Goal: Transaction & Acquisition: Obtain resource

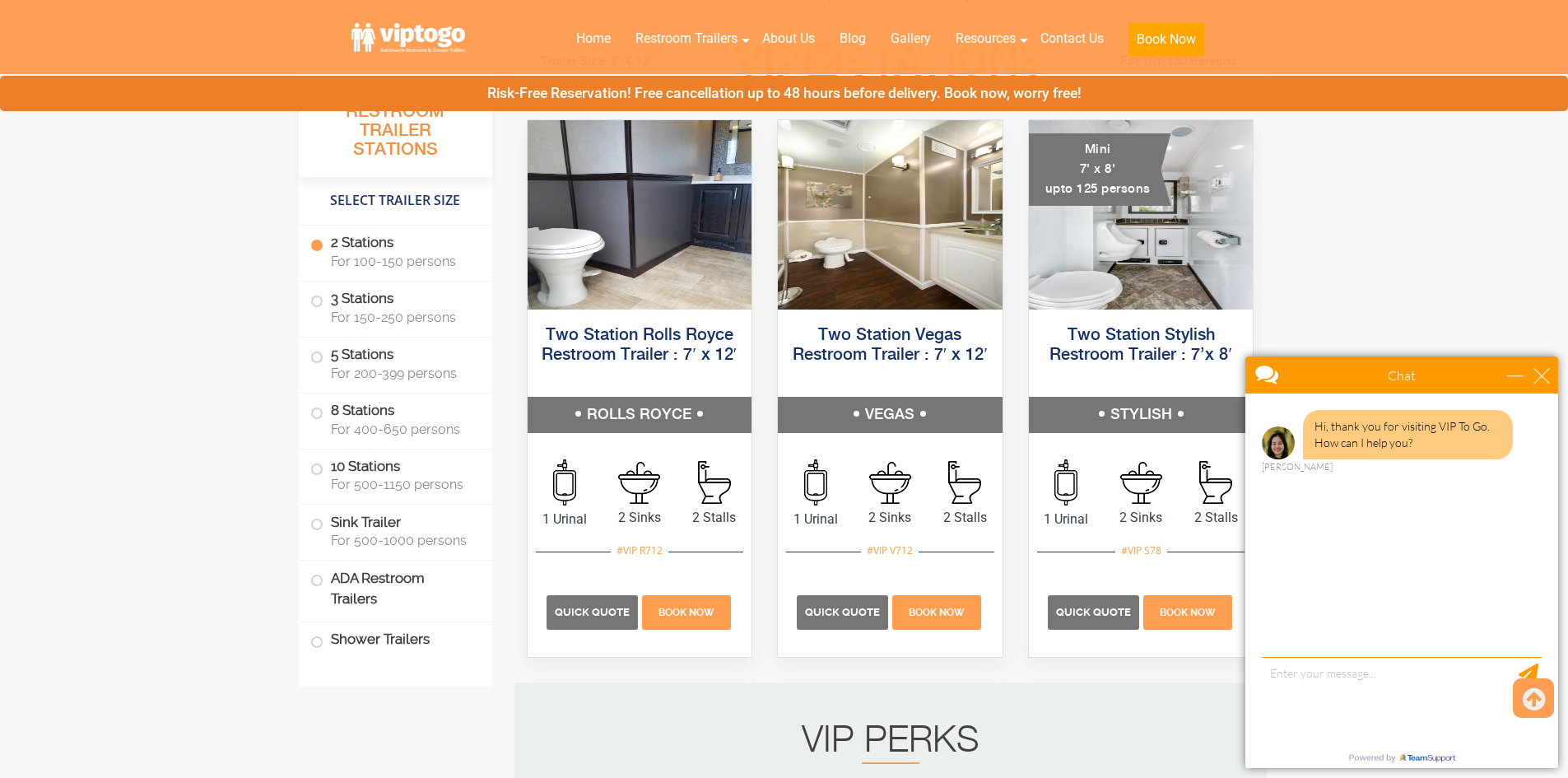
scroll to position [879, 0]
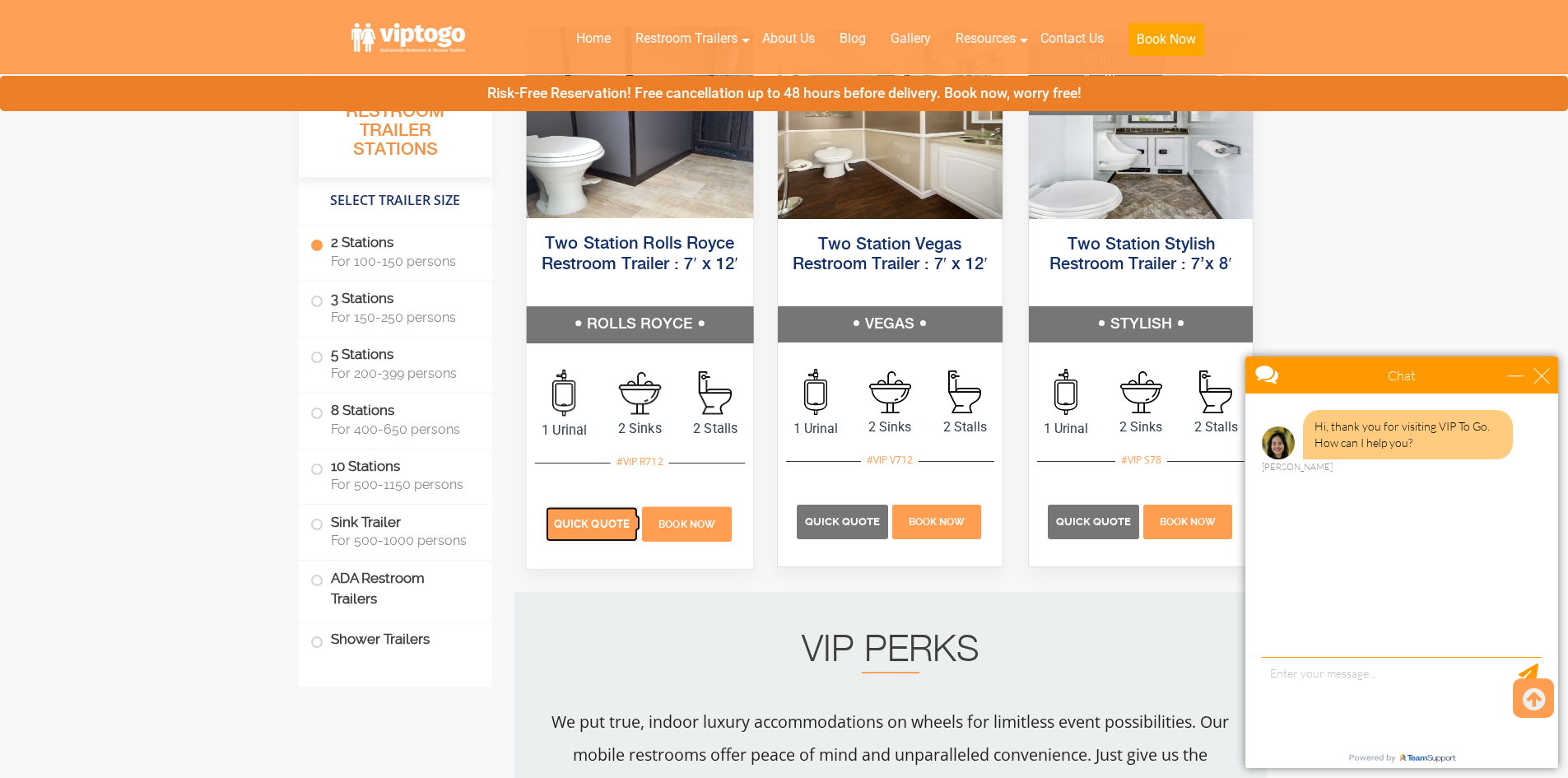
click at [600, 526] on span "Quick Quote" at bounding box center [592, 524] width 76 height 12
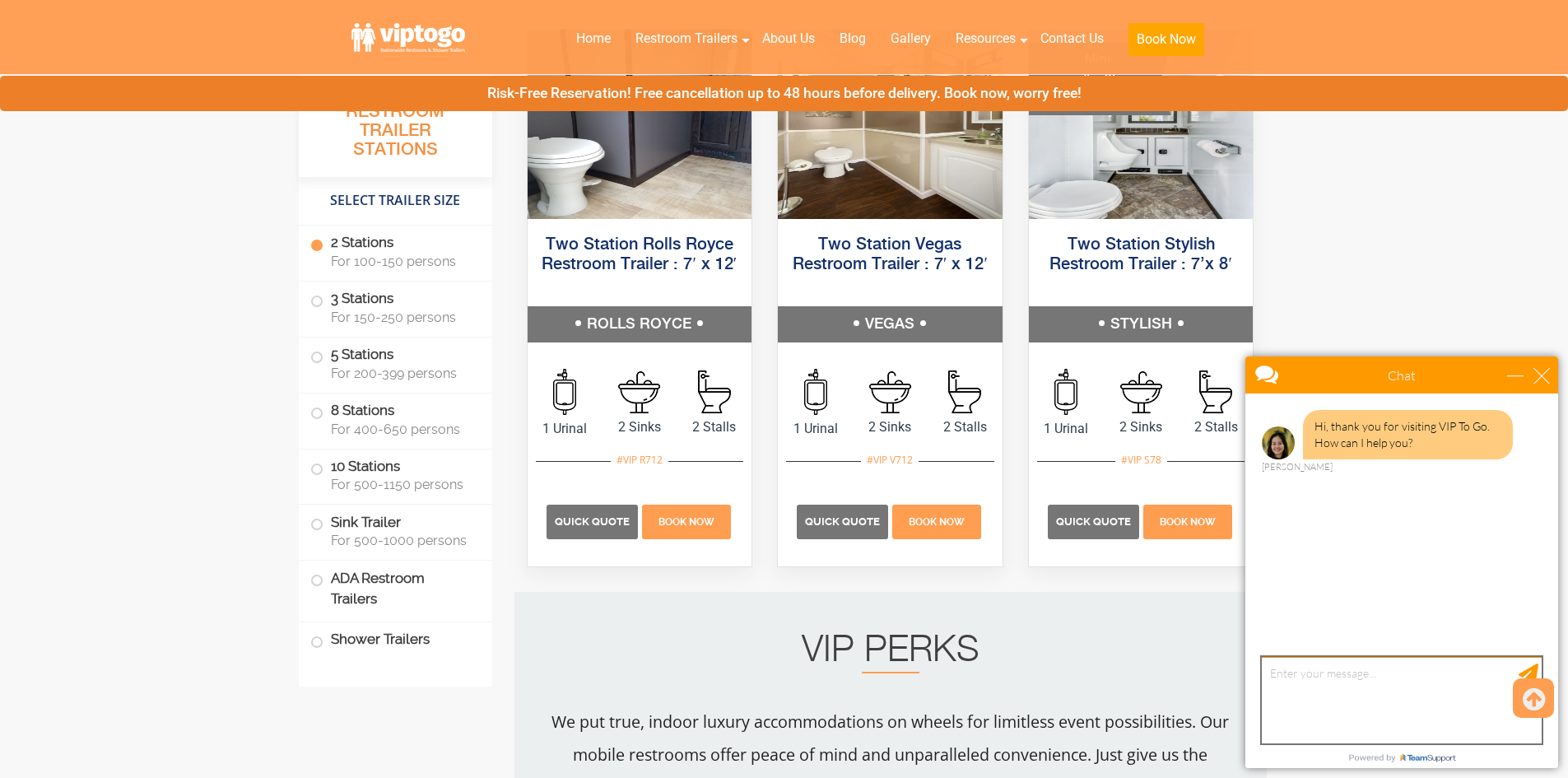
click at [1352, 686] on textarea "type your message" at bounding box center [1402, 699] width 280 height 86
type textarea "have u got office trailers too? or just restromm or shower?"
